Goal: Information Seeking & Learning: Find specific fact

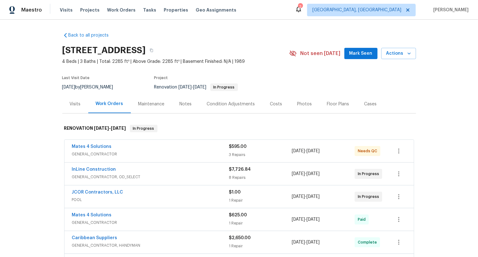
click at [64, 190] on div "JCOR Contractors, LLC POOL $1.00 1 Repair [DATE] - [DATE] In Progress" at bounding box center [238, 197] width 349 height 23
copy link "JCOR Contractors, LLC"
click at [66, 168] on div "InLine Construction GENERAL_CONTRACTOR, OD_SELECT $7,726.84 8 Repairs [DATE] - …" at bounding box center [238, 174] width 349 height 23
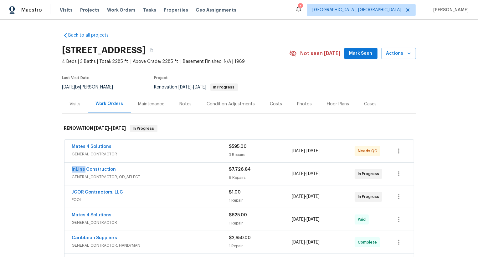
click at [66, 168] on div "InLine Construction GENERAL_CONTRACTOR, OD_SELECT $7,726.84 8 Repairs [DATE] - …" at bounding box center [238, 174] width 349 height 23
copy link "InLine Construction"
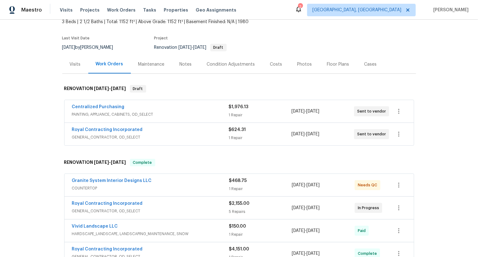
scroll to position [47, 0]
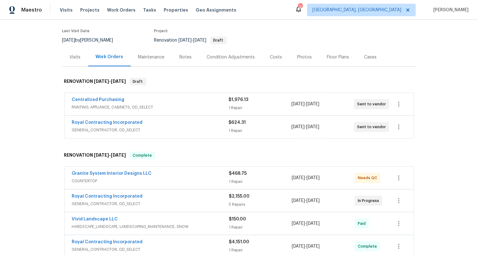
click at [65, 125] on div "Royal Contracting Incorporated GENERAL_CONTRACTOR, OD_SELECT $624.31 1 Repair 8…" at bounding box center [238, 127] width 349 height 23
copy link "Royal Contracting Incorporated"
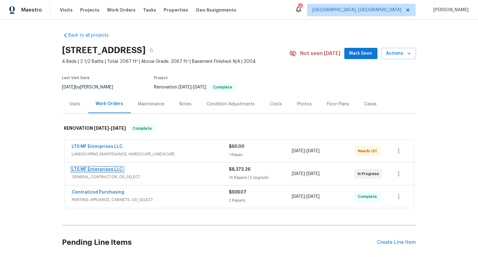
click at [106, 171] on span "LTS MF Enterprises LLC" at bounding box center [97, 169] width 51 height 6
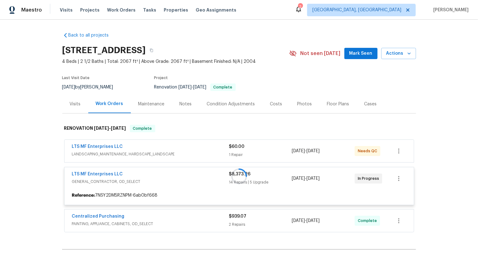
click at [111, 177] on div at bounding box center [239, 177] width 354 height 116
click at [113, 175] on div at bounding box center [239, 177] width 354 height 116
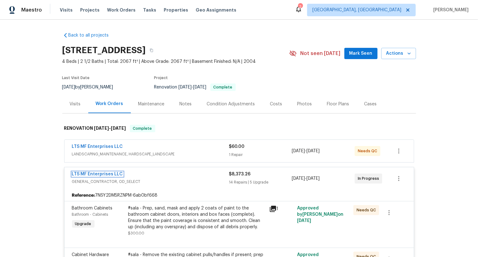
click at [113, 175] on link "LTS MF Enterprises LLC" at bounding box center [97, 174] width 51 height 4
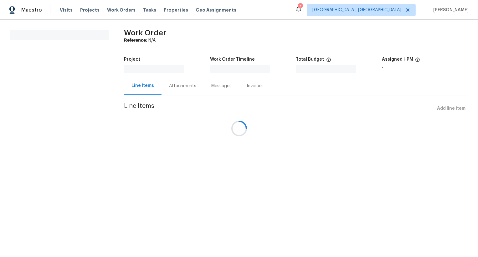
click at [113, 175] on div at bounding box center [239, 128] width 478 height 257
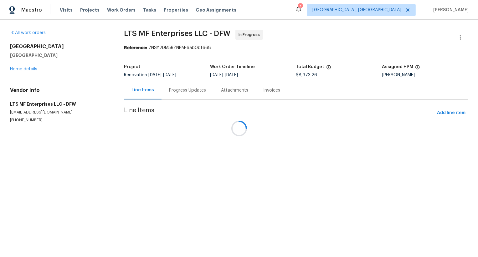
click at [181, 90] on div at bounding box center [239, 128] width 478 height 257
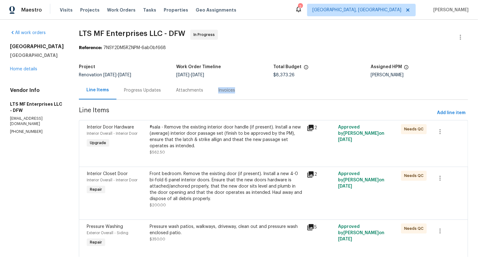
click at [211, 90] on div "Invoices" at bounding box center [227, 90] width 32 height 18
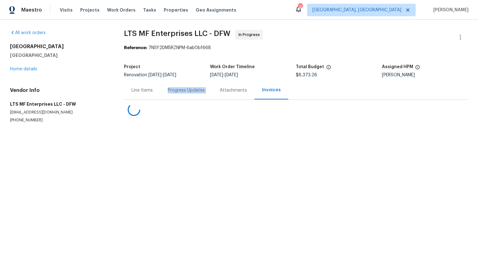
click at [181, 90] on div "Progress Updates" at bounding box center [186, 90] width 37 height 6
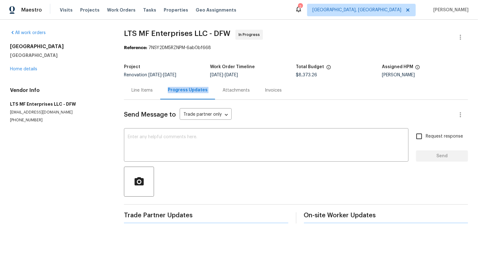
click at [181, 90] on div "Progress Updates" at bounding box center [188, 90] width 40 height 6
click at [33, 69] on link "Home details" at bounding box center [23, 69] width 27 height 4
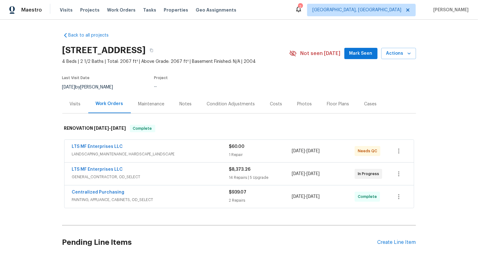
scroll to position [25, 0]
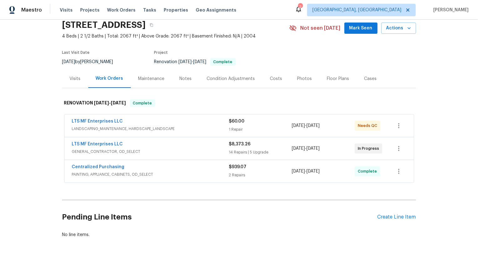
click at [172, 146] on div "LTS MF Enterprises LLC" at bounding box center [150, 145] width 157 height 8
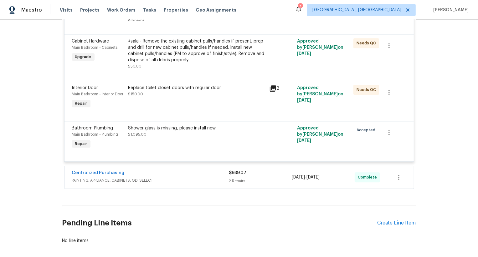
scroll to position [1101, 0]
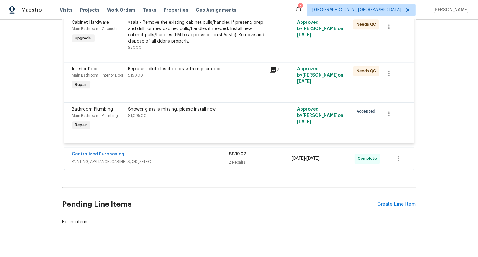
click at [190, 111] on div "Shower glass is missing, please install new $1,095.00" at bounding box center [196, 119] width 141 height 29
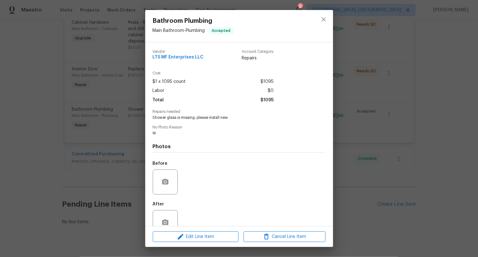
click at [127, 120] on div "Bathroom Plumbing Main Bathroom - Plumbing Accepted Vendor LTS MF Enterprises L…" at bounding box center [239, 128] width 478 height 257
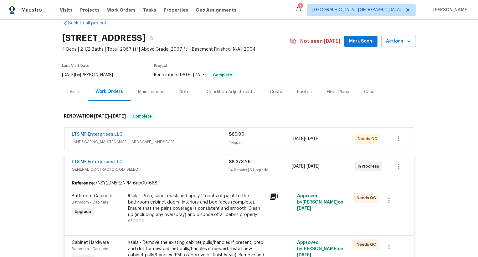
scroll to position [0, 0]
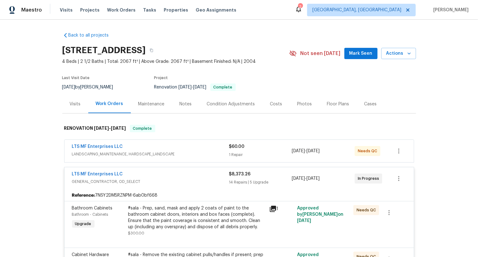
click at [65, 173] on div "LTS MF Enterprises LLC GENERAL_CONTRACTOR, OD_SELECT $8,373.26 14 Repairs | 5 U…" at bounding box center [238, 178] width 349 height 23
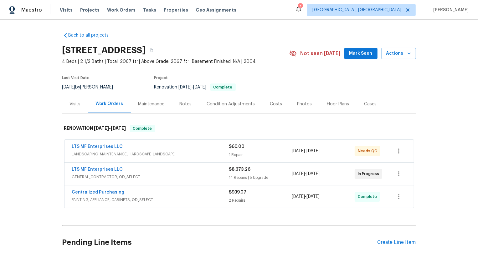
scroll to position [48, 0]
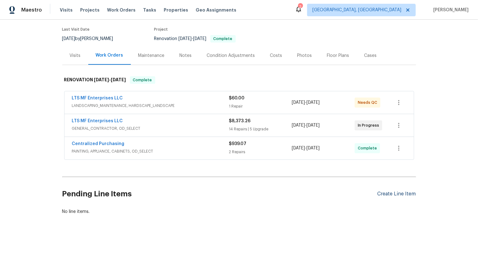
click at [394, 194] on div "Create Line Item" at bounding box center [396, 194] width 38 height 6
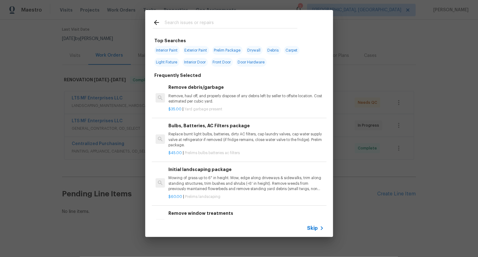
click at [314, 227] on span "Skip" at bounding box center [312, 228] width 11 height 6
